Goal: Book appointment/travel/reservation

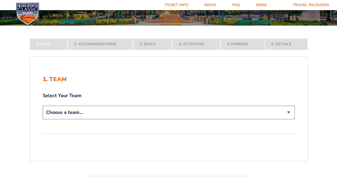
scroll to position [80, 0]
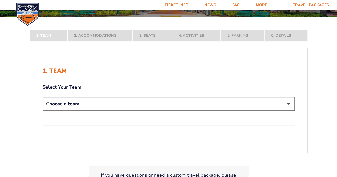
click at [168, 102] on select "Choose a team... [US_STATE] Wildcats [US_STATE] State Buckeyes [US_STATE] Tar H…" at bounding box center [169, 104] width 252 height 14
select select "12956"
click at [43, 111] on select "Choose a team... [US_STATE] Wildcats [US_STATE] State Buckeyes [US_STATE] Tar H…" at bounding box center [169, 104] width 252 height 14
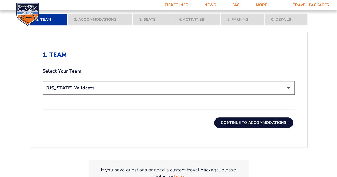
click at [251, 124] on button "Continue To Accommodations" at bounding box center [253, 122] width 79 height 11
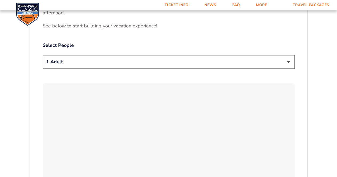
scroll to position [270, 0]
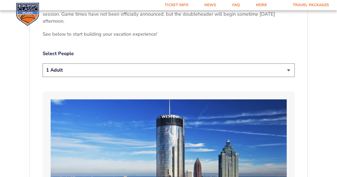
click at [290, 63] on select "1 Adult 2 Adults 3 Adults 4 Adults 2 Adults + 1 Child 2 Adults + 2 Children 2 A…" at bounding box center [169, 70] width 252 height 14
select select "2 Adults"
click at [43, 63] on select "1 Adult 2 Adults 3 Adults 4 Adults 2 Adults + 1 Child 2 Adults + 2 Children 2 A…" at bounding box center [169, 70] width 252 height 14
click at [288, 63] on select "1 Adult 2 Adults 3 Adults 4 Adults 2 Adults + 1 Child 2 Adults + 2 Children 2 A…" at bounding box center [169, 70] width 252 height 14
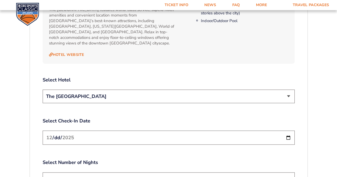
scroll to position [589, 0]
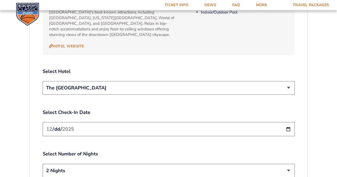
click at [290, 81] on select "The [GEOGRAPHIC_DATA]" at bounding box center [169, 88] width 252 height 14
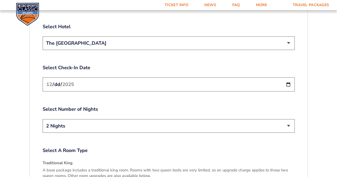
scroll to position [639, 0]
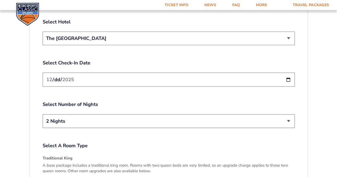
click at [287, 73] on input "[DATE]" at bounding box center [169, 80] width 252 height 14
click at [290, 73] on input "[DATE]" at bounding box center [169, 80] width 252 height 14
type input "[DATE]"
click at [288, 114] on select "2 Nights 3 Nights" at bounding box center [169, 121] width 252 height 14
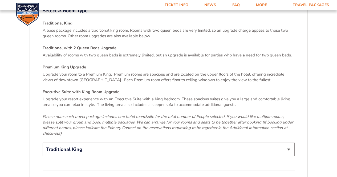
scroll to position [798, 0]
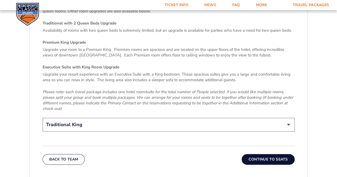
click at [289, 118] on select "Traditional King Traditional with 2 Queen Beds Upgrade (+$45 per night) Premium…" at bounding box center [169, 125] width 252 height 14
click at [271, 154] on button "Continue To Seats" at bounding box center [267, 159] width 53 height 11
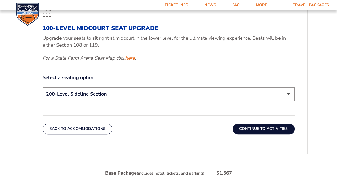
scroll to position [243, 0]
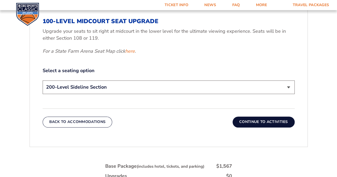
click at [289, 86] on select "200-Level Sideline Section 100-Level Corner Seat Upgrade (+$120 per person) 100…" at bounding box center [169, 87] width 252 height 14
select select "100-Level Corner Seat Upgrade"
click at [43, 80] on select "200-Level Sideline Section 100-Level Corner Seat Upgrade (+$120 per person) 100…" at bounding box center [169, 87] width 252 height 14
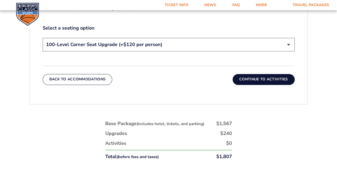
scroll to position [296, 0]
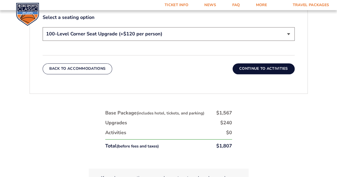
click at [267, 70] on button "Continue To Activities" at bounding box center [263, 68] width 62 height 11
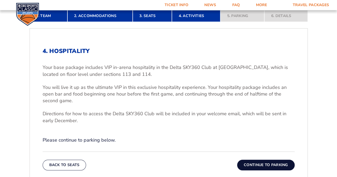
scroll to position [0, 0]
